Goal: Task Accomplishment & Management: Manage account settings

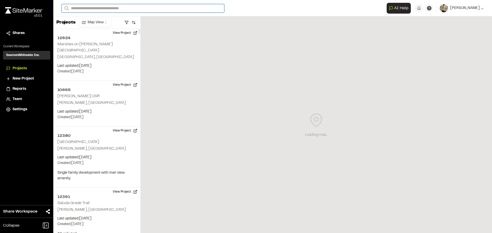
click at [117, 9] on input "Search" at bounding box center [142, 8] width 163 height 8
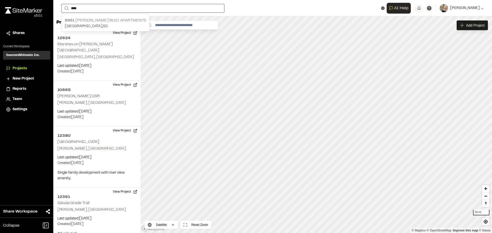
type input "****"
click at [115, 26] on p "[GEOGRAPHIC_DATA] , [GEOGRAPHIC_DATA]" at bounding box center [105, 27] width 81 height 6
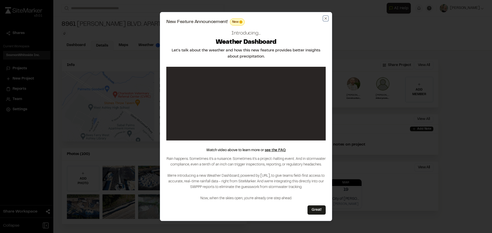
click at [324, 17] on icon "button" at bounding box center [326, 18] width 4 height 4
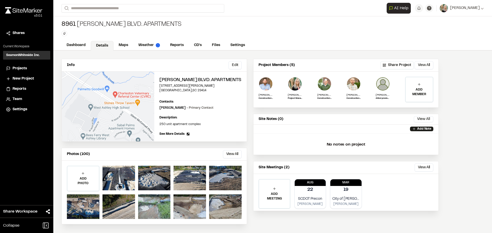
click at [371, 34] on div "[STREET_ADDRESS][PERSON_NAME] Apartments Type Enter or comma to add tag." at bounding box center [272, 28] width 439 height 24
click at [311, 38] on div "[STREET_ADDRESS][PERSON_NAME] Apartments Type Enter or comma to add tag." at bounding box center [272, 28] width 439 height 24
click at [382, 87] on img at bounding box center [383, 84] width 14 height 14
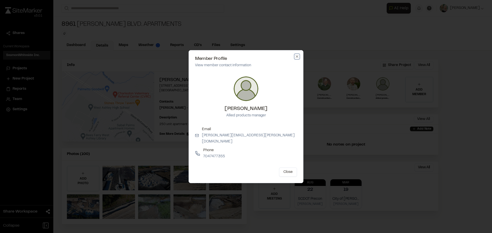
click at [296, 59] on icon "button" at bounding box center [297, 57] width 4 height 4
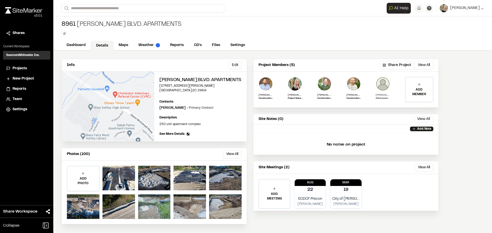
click at [382, 81] on img at bounding box center [383, 84] width 14 height 14
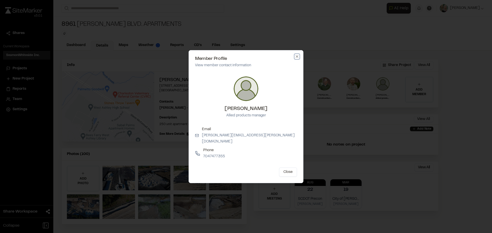
click at [297, 58] on icon "button" at bounding box center [297, 57] width 4 height 4
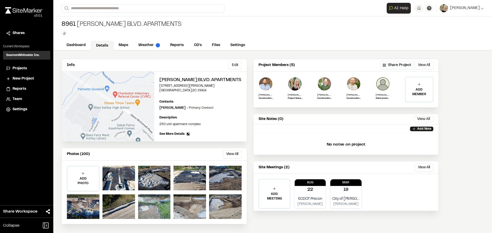
click at [164, 137] on span "See More Details" at bounding box center [171, 134] width 25 height 5
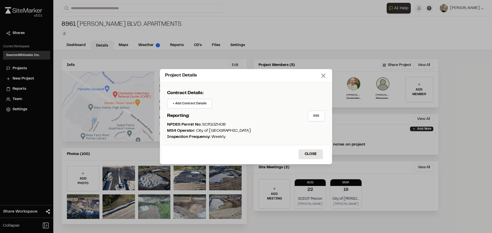
click at [325, 76] on icon at bounding box center [323, 75] width 7 height 7
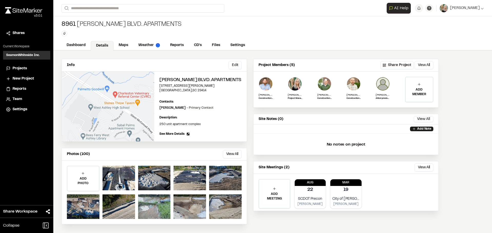
scroll to position [6, 0]
click at [294, 82] on img at bounding box center [295, 84] width 14 height 14
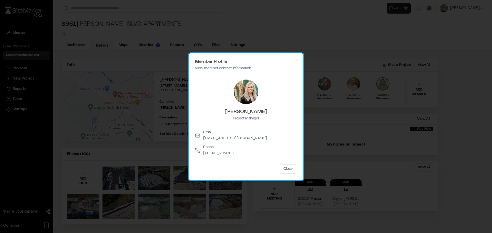
click at [299, 59] on div "Member Profile View member contact information [PERSON_NAME] Project Manager Em…" at bounding box center [246, 116] width 115 height 127
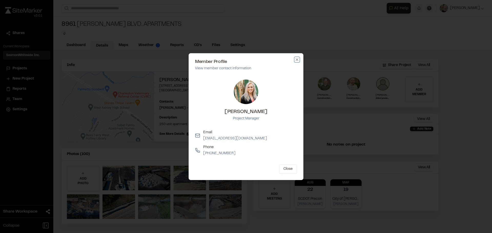
click at [296, 58] on icon "button" at bounding box center [297, 60] width 4 height 4
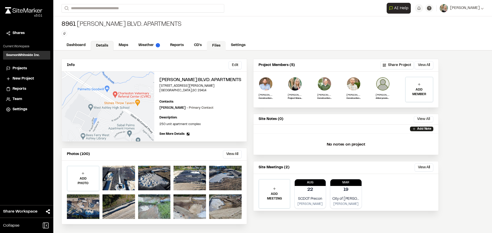
click at [218, 41] on link "Files" at bounding box center [216, 46] width 19 height 10
click at [218, 38] on div "[STREET_ADDRESS][PERSON_NAME] Apartments Type Enter or comma to add tag." at bounding box center [272, 28] width 439 height 24
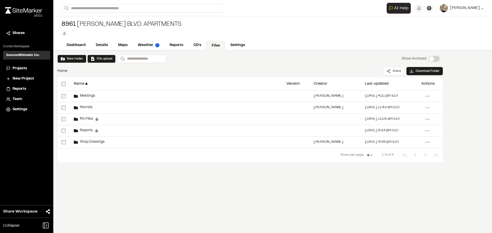
click at [80, 209] on div "New folder File upload Search Show Archived Show Archived Home Share Download F…" at bounding box center [272, 142] width 439 height 183
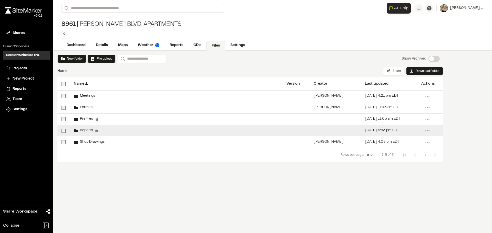
click at [85, 130] on span "Reports" at bounding box center [85, 130] width 15 height 3
click at [78, 130] on div "Reports" at bounding box center [83, 131] width 19 height 4
click at [78, 130] on icon at bounding box center [76, 130] width 4 height 3
click at [375, 133] on div "[DATE] 9:33 pm EDT" at bounding box center [389, 130] width 56 height 11
click at [360, 131] on div at bounding box center [335, 130] width 51 height 11
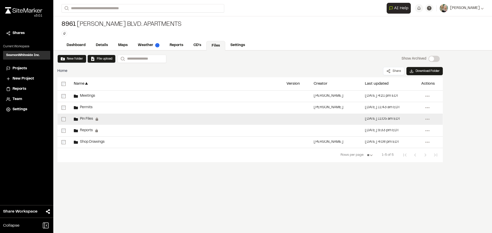
click at [331, 117] on div at bounding box center [335, 119] width 51 height 11
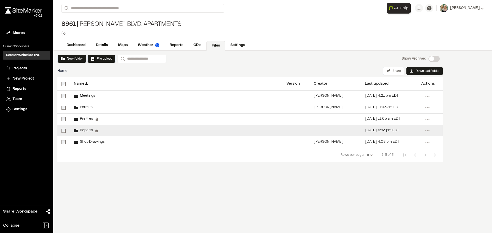
click at [321, 132] on div at bounding box center [335, 130] width 51 height 11
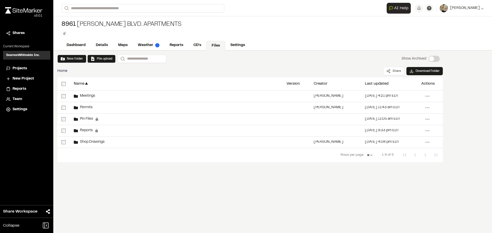
click at [236, 196] on div "New folder File upload Search Show Archived Show Archived Home Share Download F…" at bounding box center [272, 142] width 439 height 183
click at [72, 59] on button "New folder" at bounding box center [72, 59] width 22 height 5
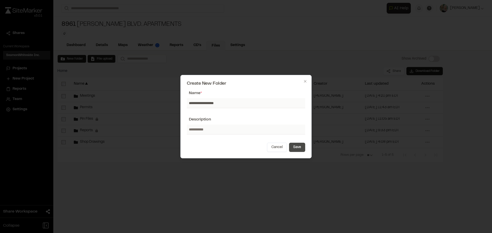
type input "**********"
click at [298, 148] on button "Save" at bounding box center [297, 147] width 16 height 9
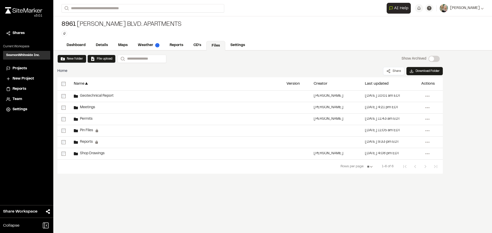
click at [157, 191] on div "New folder File upload Search Show Archived Show Archived Home Share Download F…" at bounding box center [272, 142] width 439 height 183
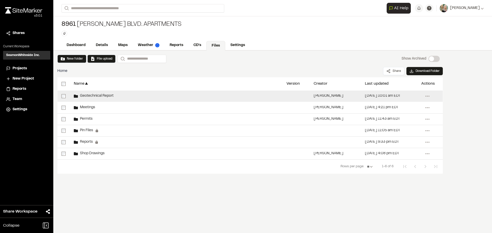
click at [91, 94] on div "Geotechnical Report" at bounding box center [94, 96] width 40 height 4
click at [97, 97] on span "Geotechnical Report" at bounding box center [96, 96] width 36 height 3
click at [96, 96] on span "Geotechnical Report" at bounding box center [96, 96] width 36 height 3
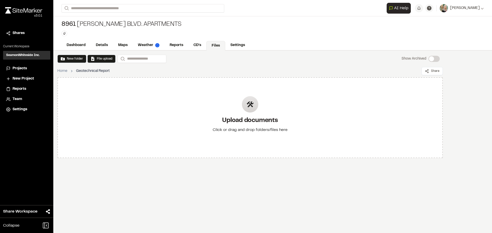
click at [111, 184] on div "New folder File upload Search Show Archived Show Archived Home Geotechnical Rep…" at bounding box center [272, 142] width 439 height 183
click at [435, 60] on div "Show Archived" at bounding box center [433, 59] width 11 height 6
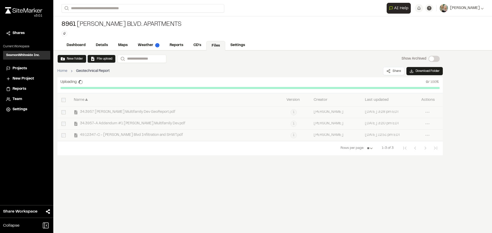
click at [178, 145] on nav "Rows per page: ** ** ** ** ** 1-3 of 3" at bounding box center [249, 148] width 385 height 14
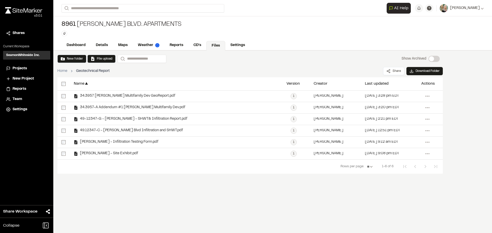
click at [152, 193] on div "New folder File upload Search Show Archived Show Archived Home Geotechnical Rep…" at bounding box center [272, 142] width 439 height 183
click at [149, 188] on div "New folder File upload Search Show Archived Show Archived Home Geotechnical Rep…" at bounding box center [272, 142] width 439 height 183
